Goal: Task Accomplishment & Management: Manage account settings

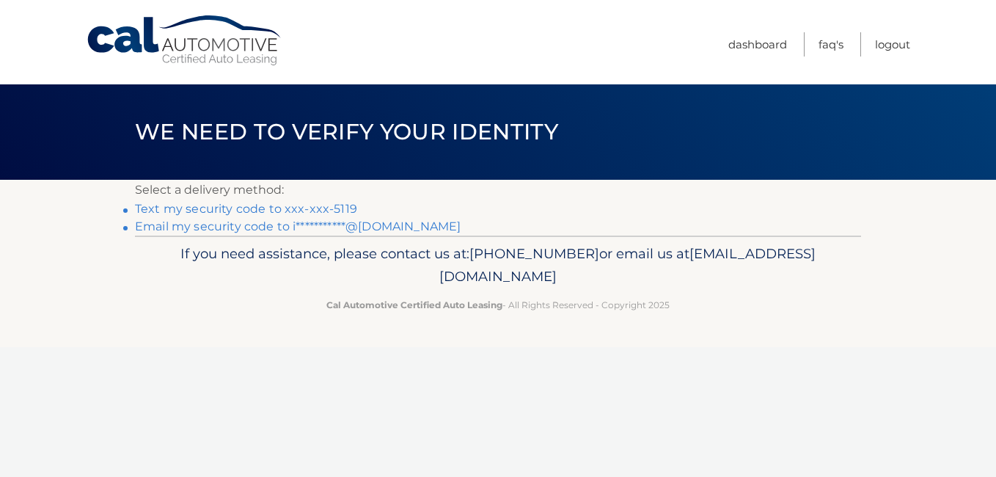
click at [315, 207] on link "Text my security code to xxx-xxx-5119" at bounding box center [246, 209] width 222 height 14
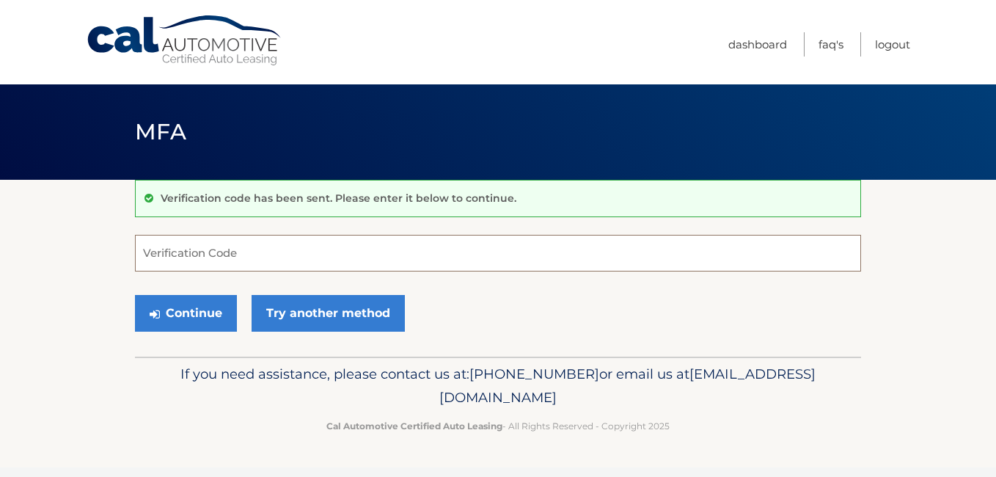
click at [202, 254] on input "Verification Code" at bounding box center [498, 253] width 726 height 37
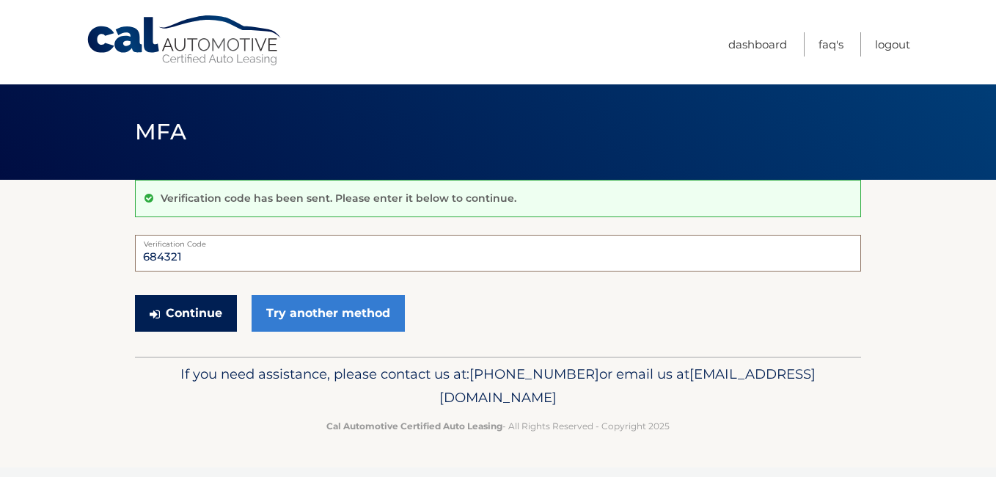
type input "684321"
click at [191, 312] on button "Continue" at bounding box center [186, 313] width 102 height 37
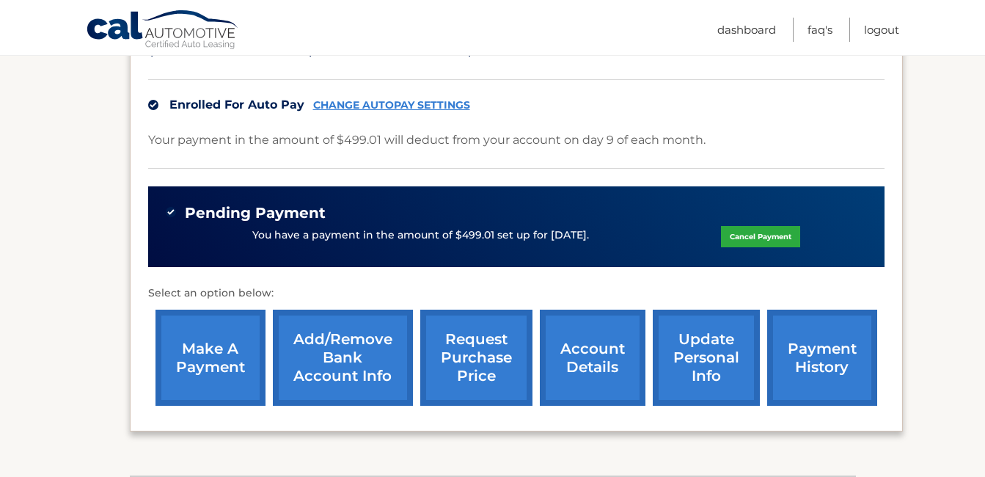
scroll to position [367, 0]
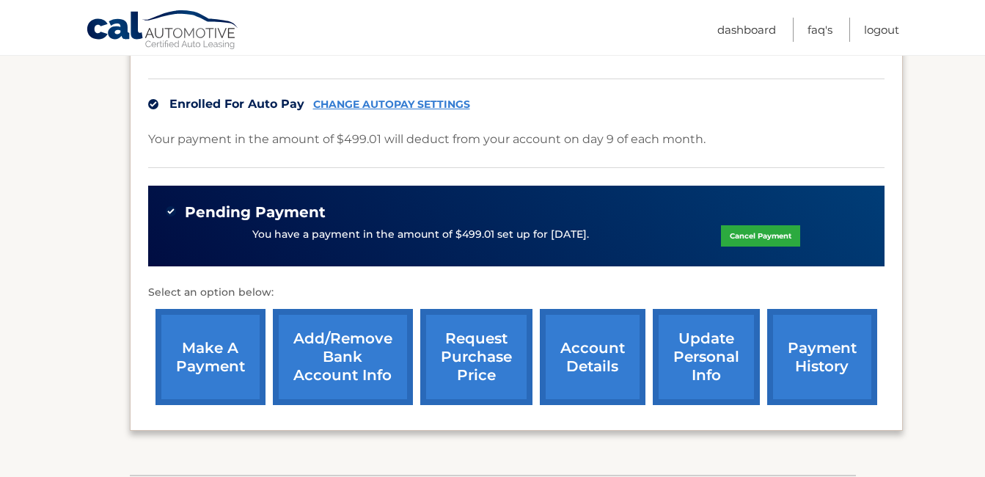
click at [216, 351] on link "make a payment" at bounding box center [210, 357] width 110 height 96
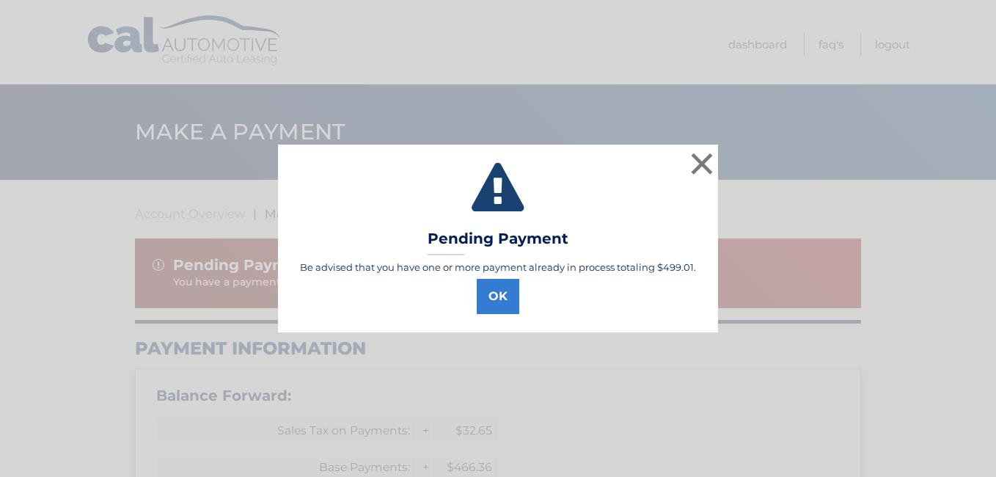
select select "YWI3ZTU3ZmYtNGRiMS00MDE1LTg5YTgtNjhjOGQxNzYyNDAx"
click at [507, 296] on button "OK" at bounding box center [498, 296] width 43 height 35
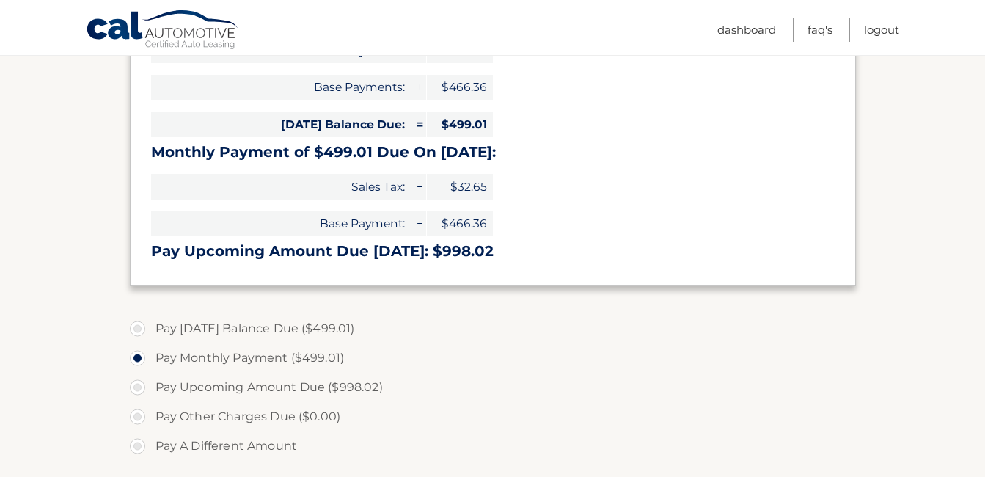
scroll to position [513, 0]
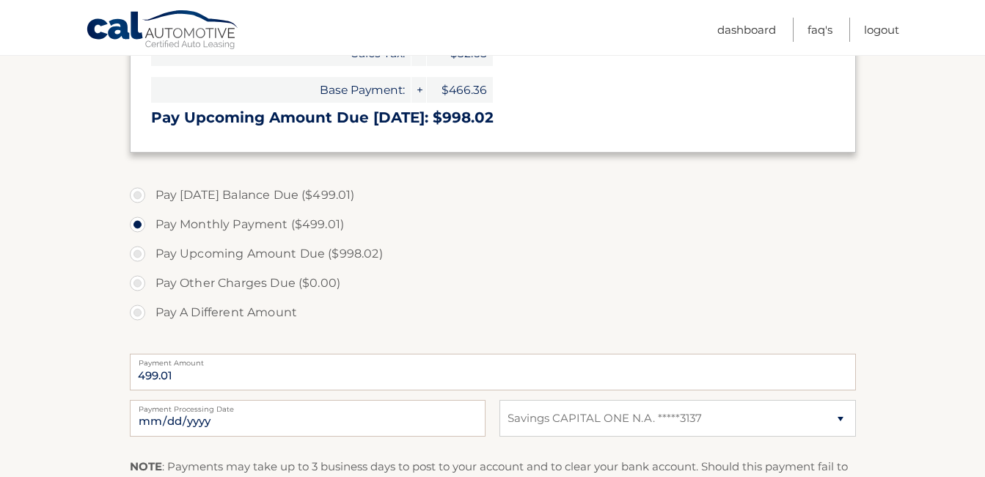
click at [147, 194] on label "Pay Today's Balance Due ($499.01)" at bounding box center [493, 194] width 726 height 29
click at [147, 194] on input "Pay Today's Balance Due ($499.01)" at bounding box center [143, 191] width 15 height 23
radio input "true"
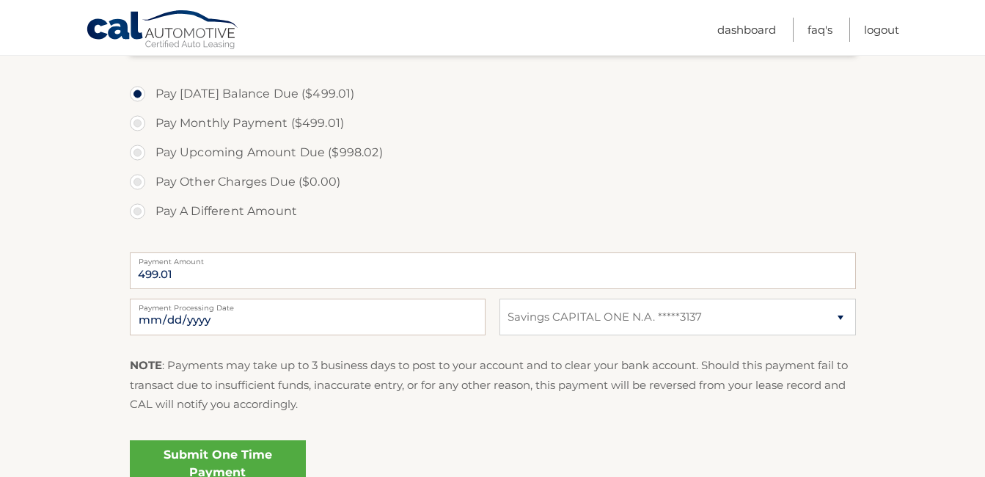
scroll to position [660, 0]
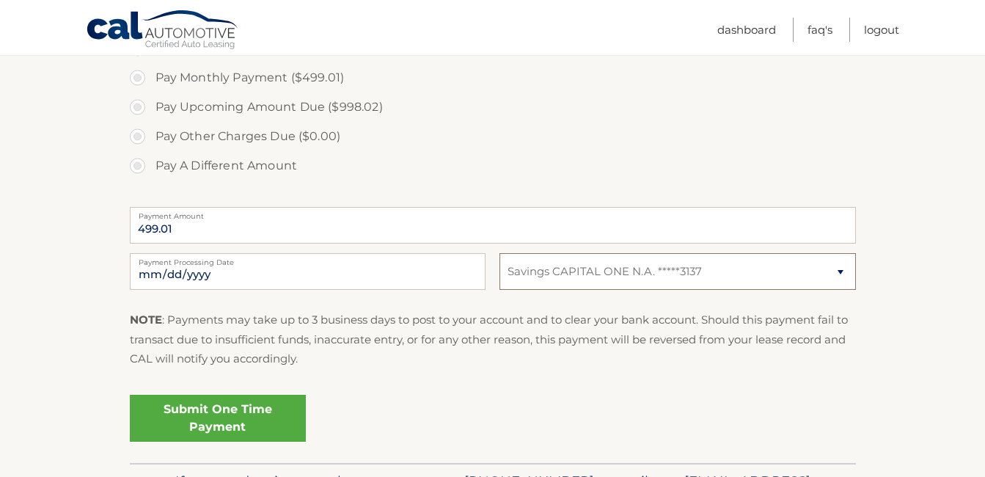
click at [837, 272] on select "Select Bank Account Savings CAPITAL ONE N.A. *****3137" at bounding box center [677, 271] width 356 height 37
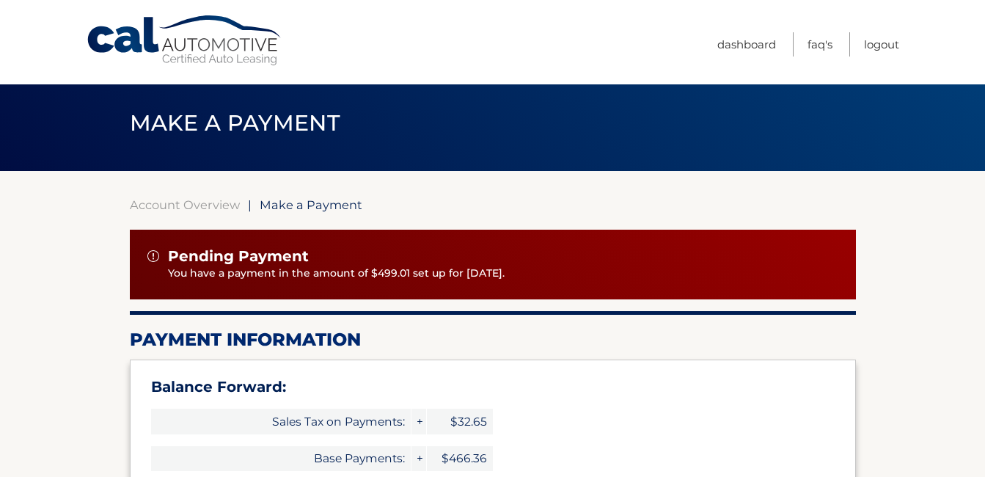
scroll to position [0, 0]
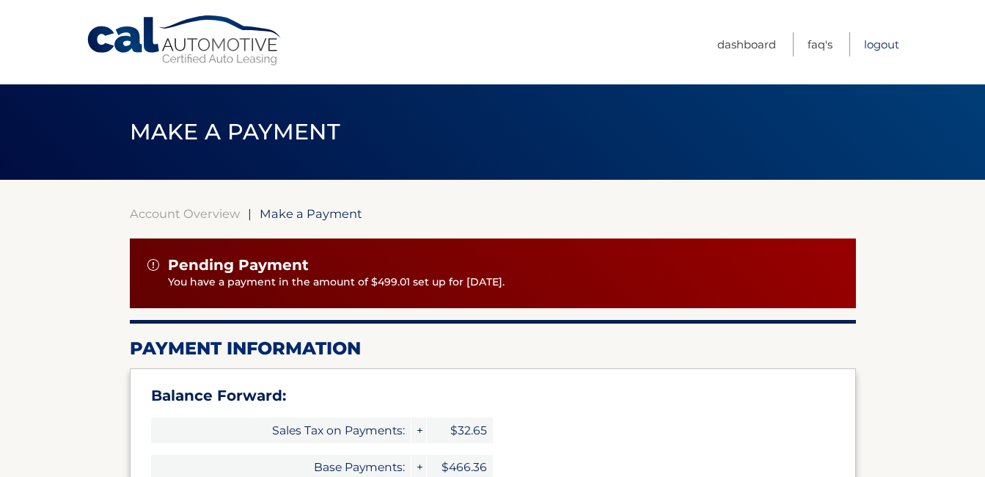
click at [879, 48] on link "Logout" at bounding box center [881, 44] width 35 height 24
